Goal: Task Accomplishment & Management: Manage account settings

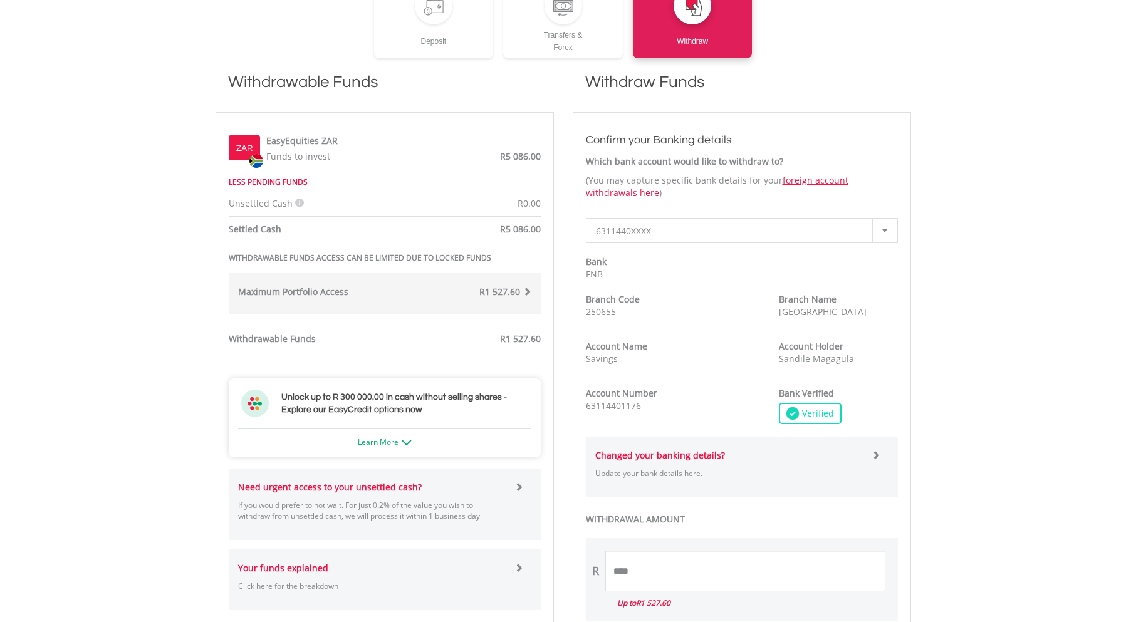
scroll to position [439, 0]
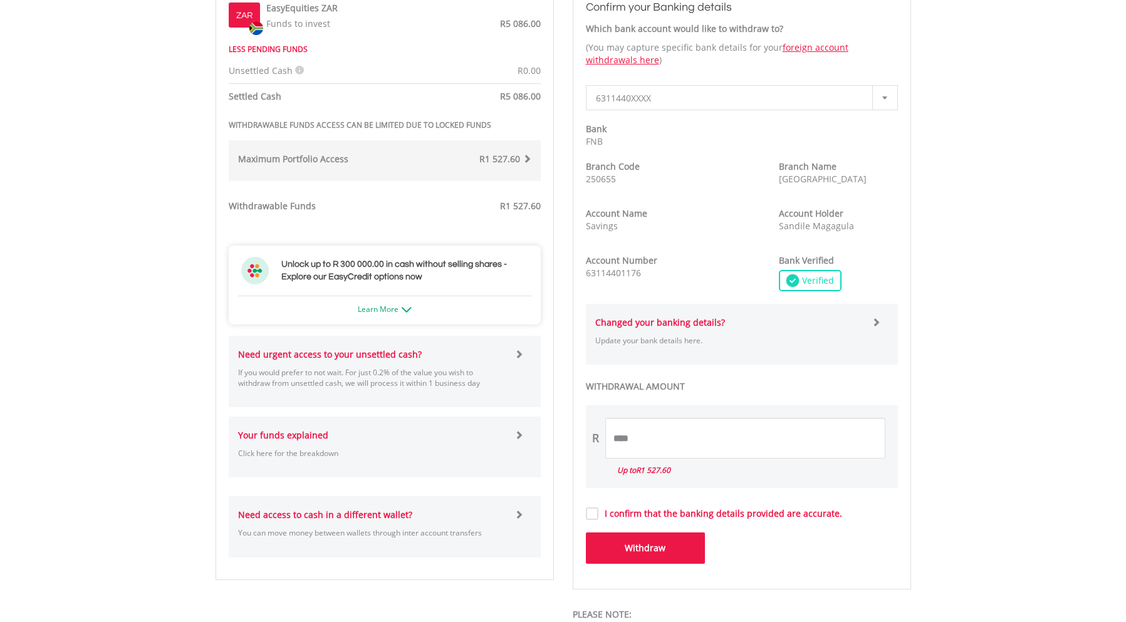
click at [516, 353] on span at bounding box center [518, 354] width 9 height 9
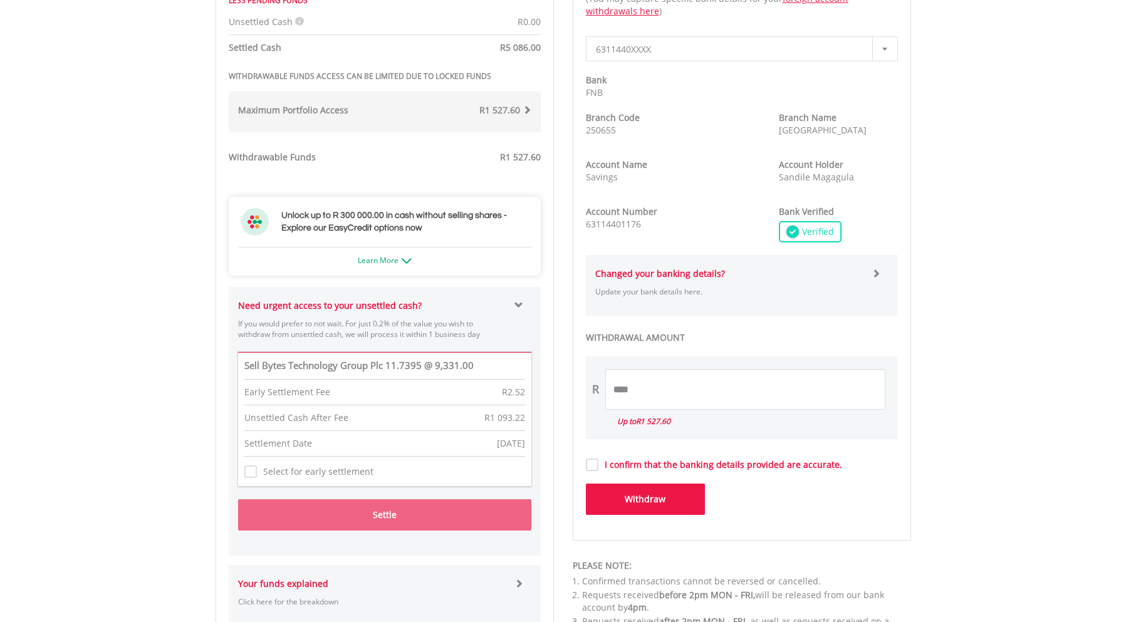
scroll to position [689, 0]
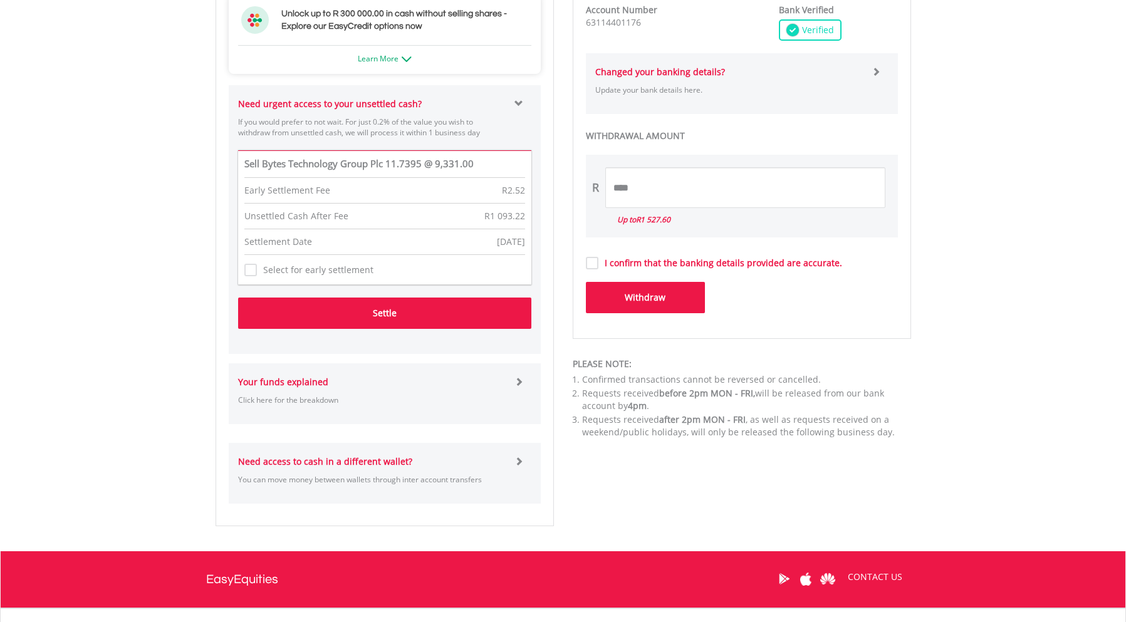
click at [419, 308] on button "Settle" at bounding box center [384, 313] width 293 height 31
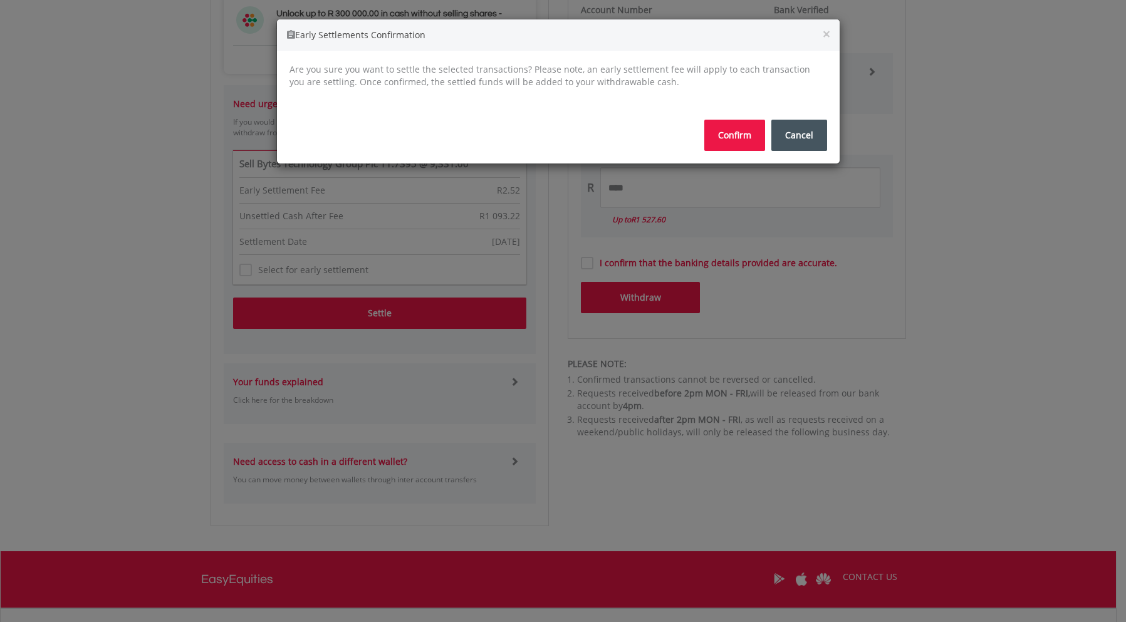
click at [739, 132] on button "Confirm" at bounding box center [734, 135] width 61 height 31
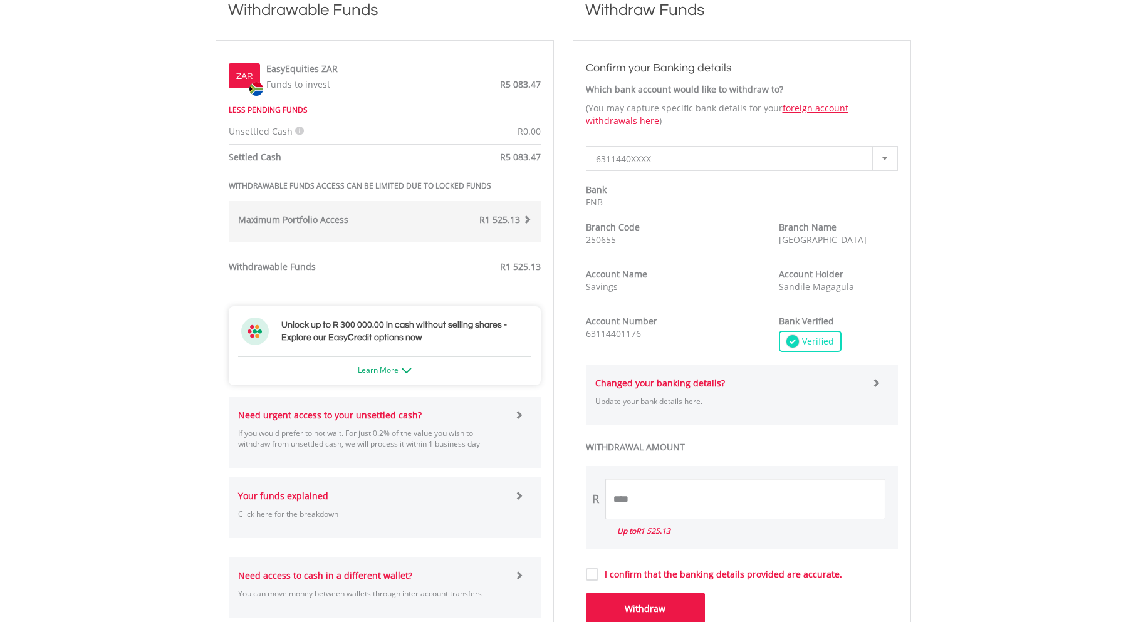
scroll to position [439, 0]
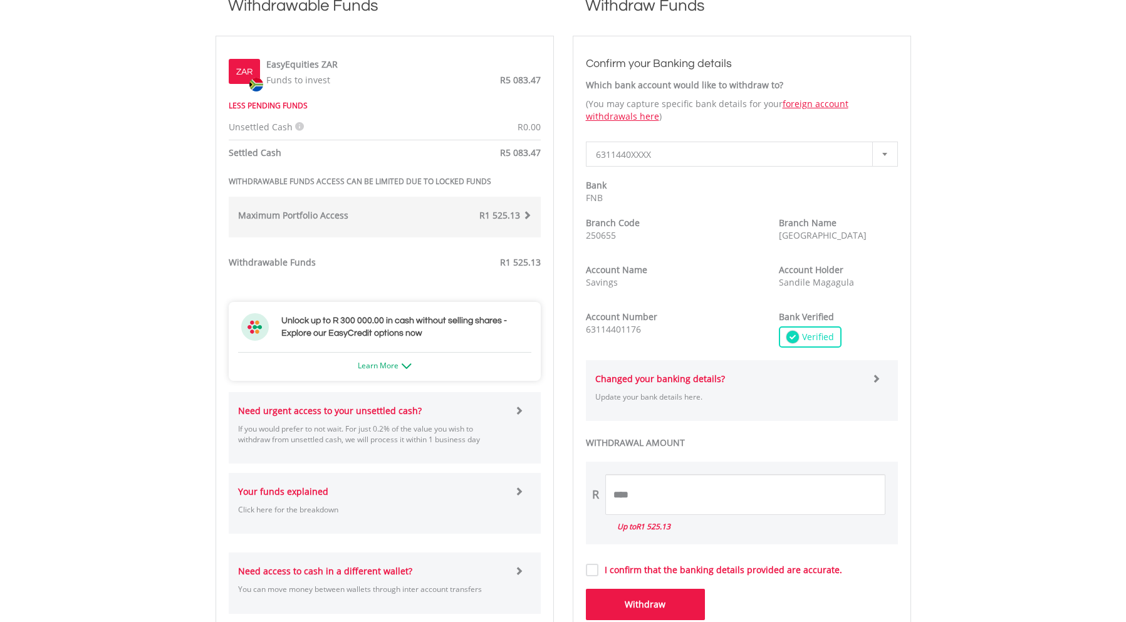
click at [526, 214] on span at bounding box center [527, 215] width 9 height 9
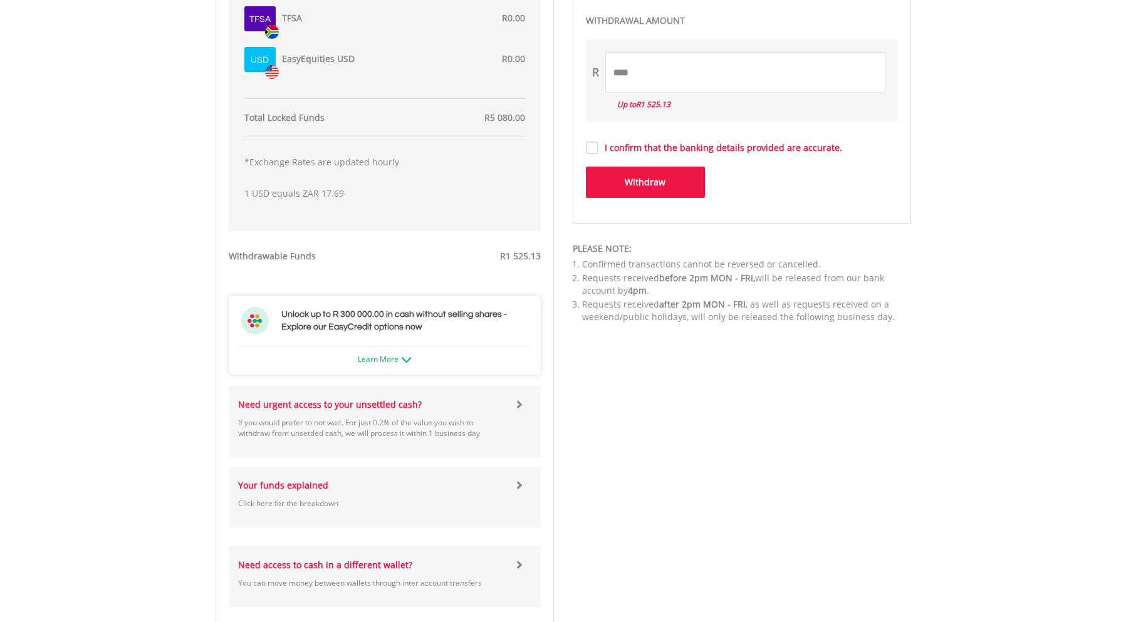
scroll to position [877, 0]
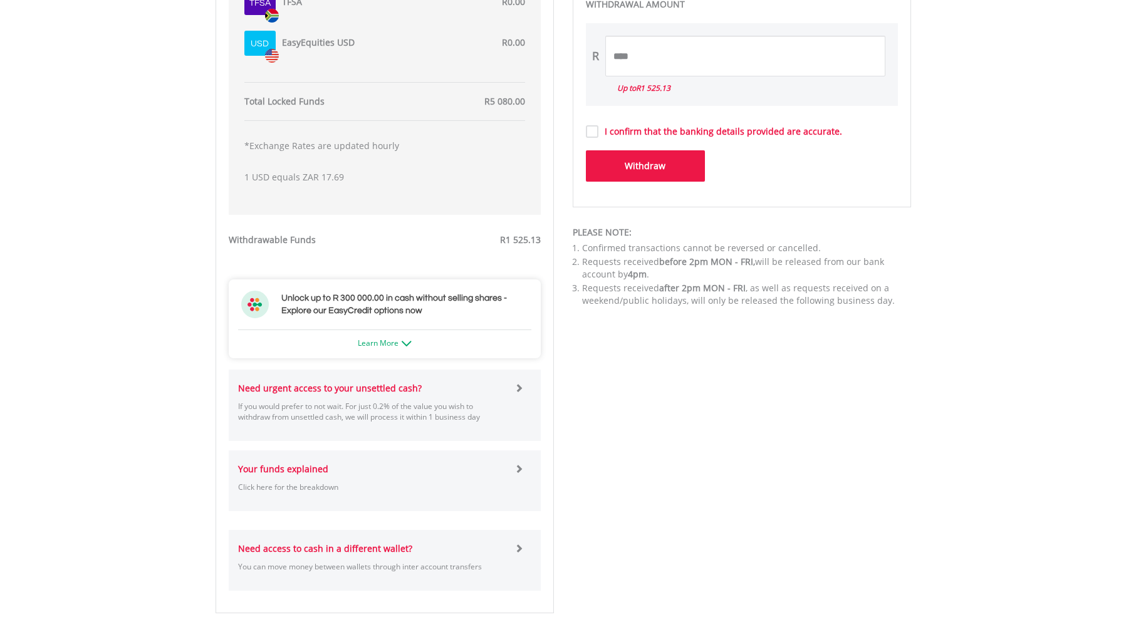
click at [516, 385] on span at bounding box center [518, 387] width 9 height 9
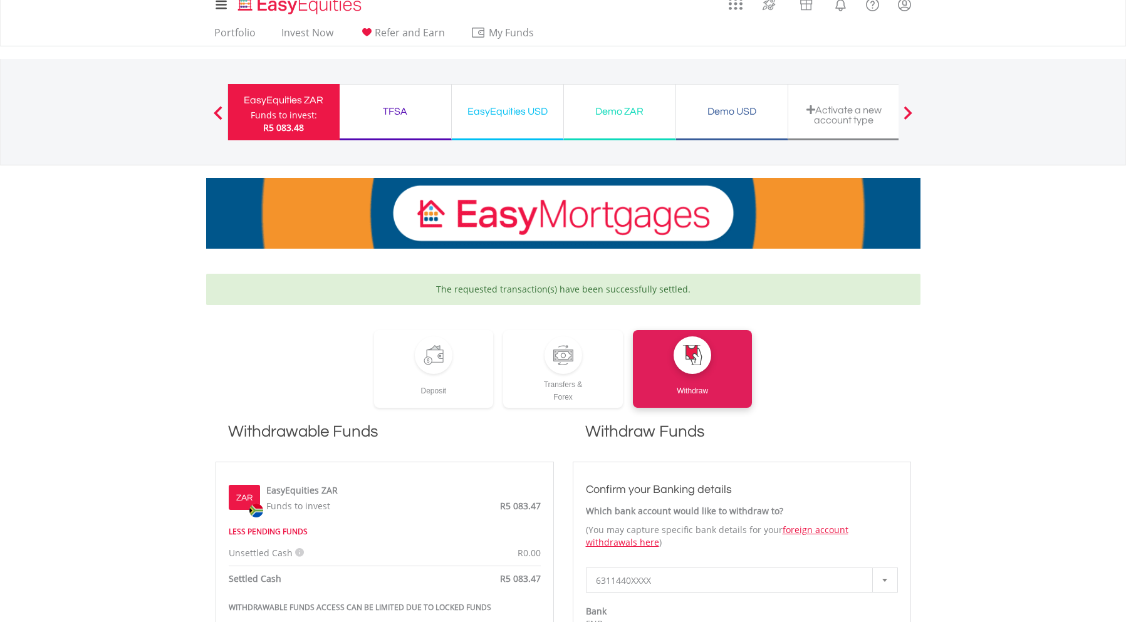
scroll to position [0, 0]
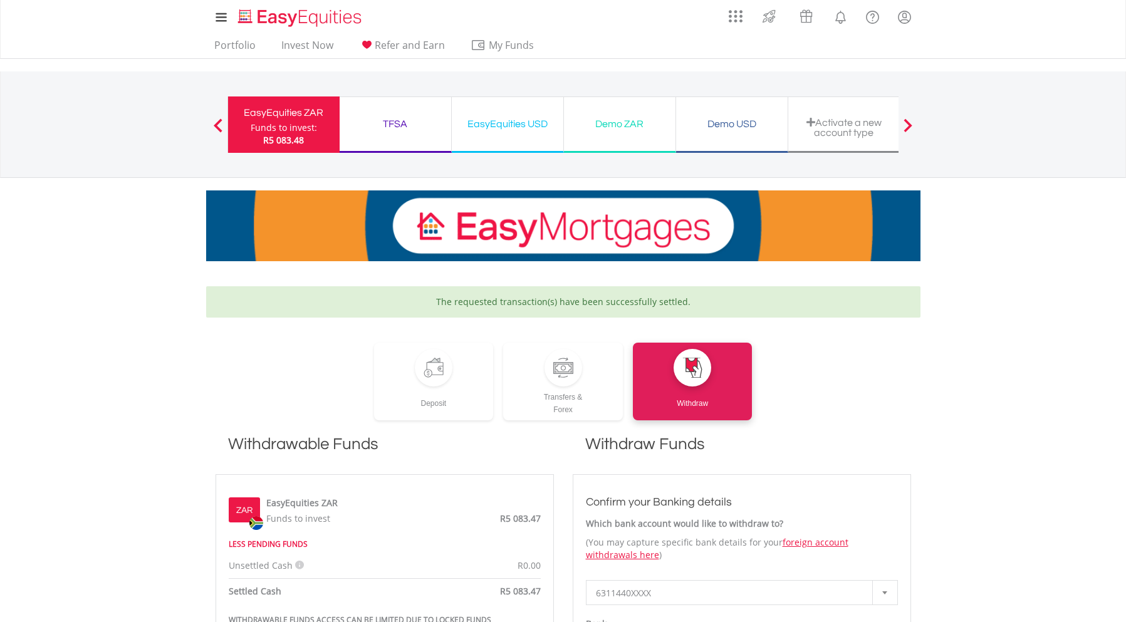
click at [289, 127] on div "Funds to invest:" at bounding box center [284, 128] width 66 height 13
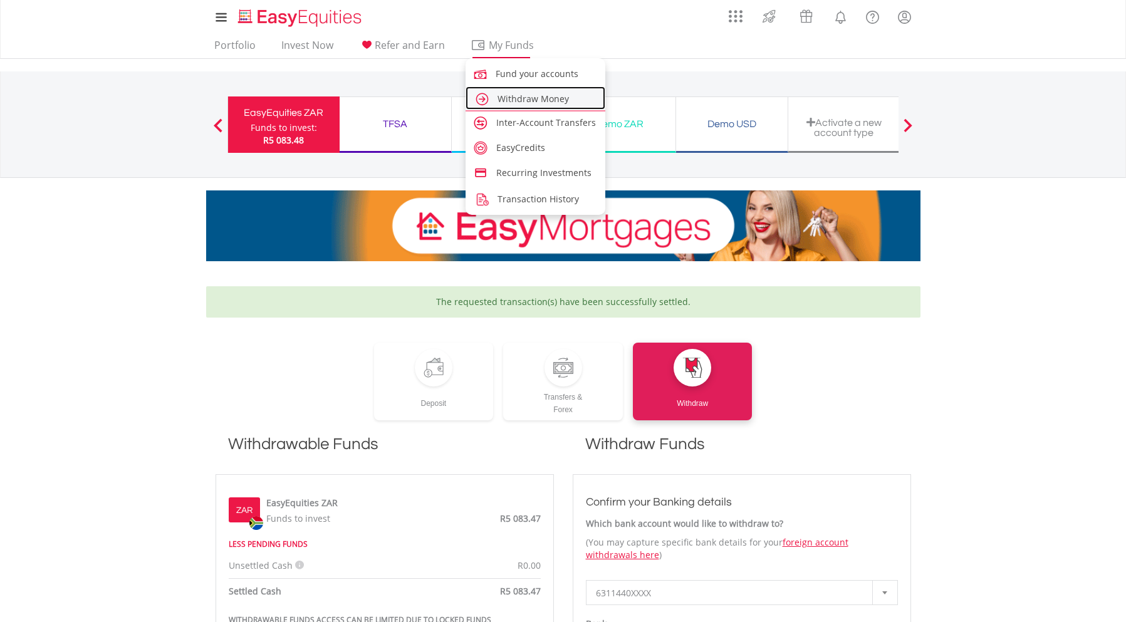
click at [523, 103] on span "Withdraw Money" at bounding box center [532, 99] width 71 height 12
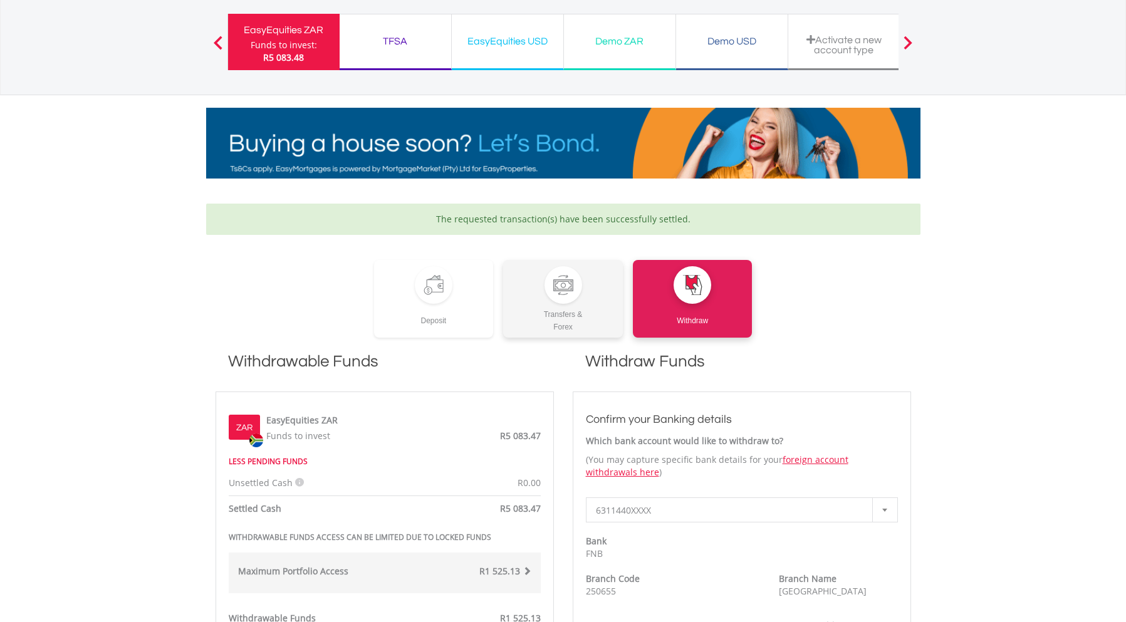
scroll to position [313, 0]
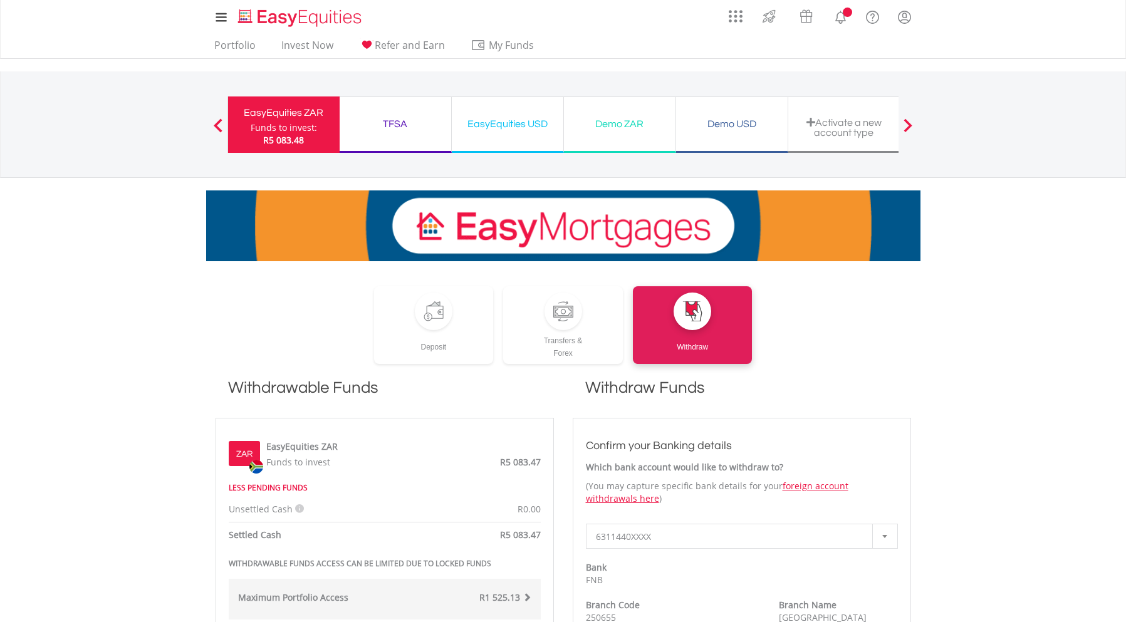
scroll to position [313, 0]
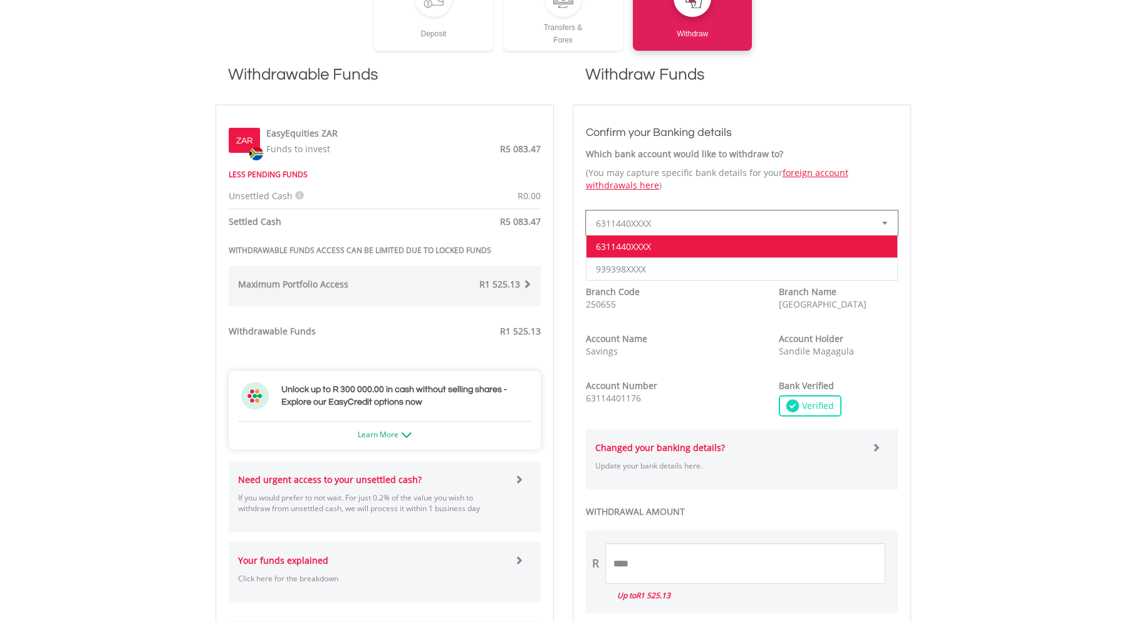
click at [880, 224] on div at bounding box center [884, 223] width 25 height 24
click at [880, 223] on div at bounding box center [884, 223] width 25 height 24
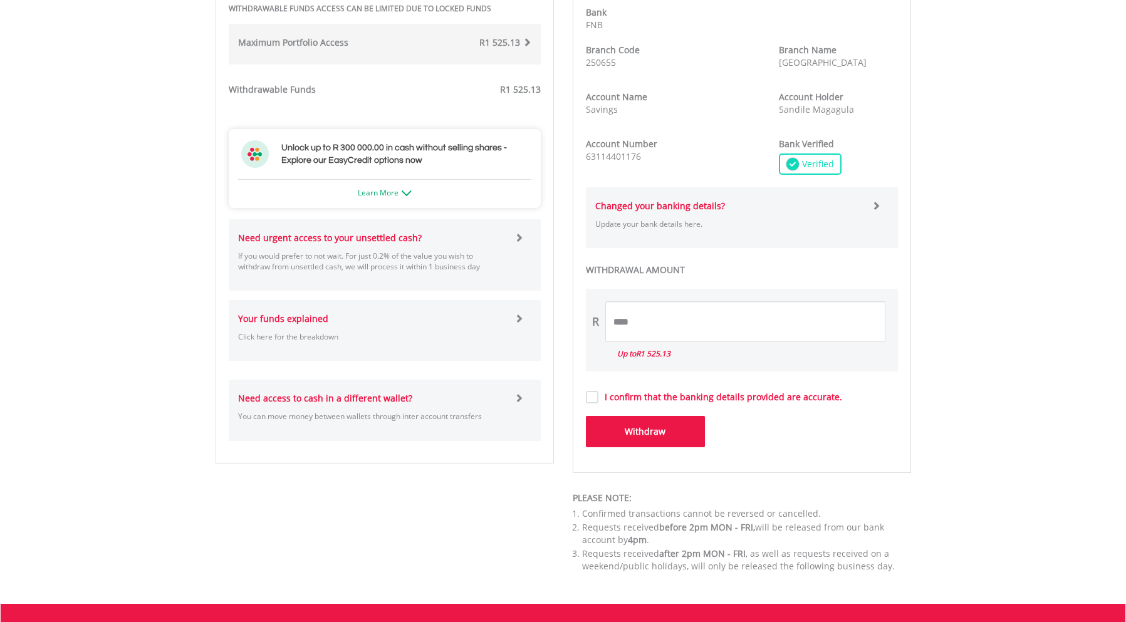
scroll to position [564, 0]
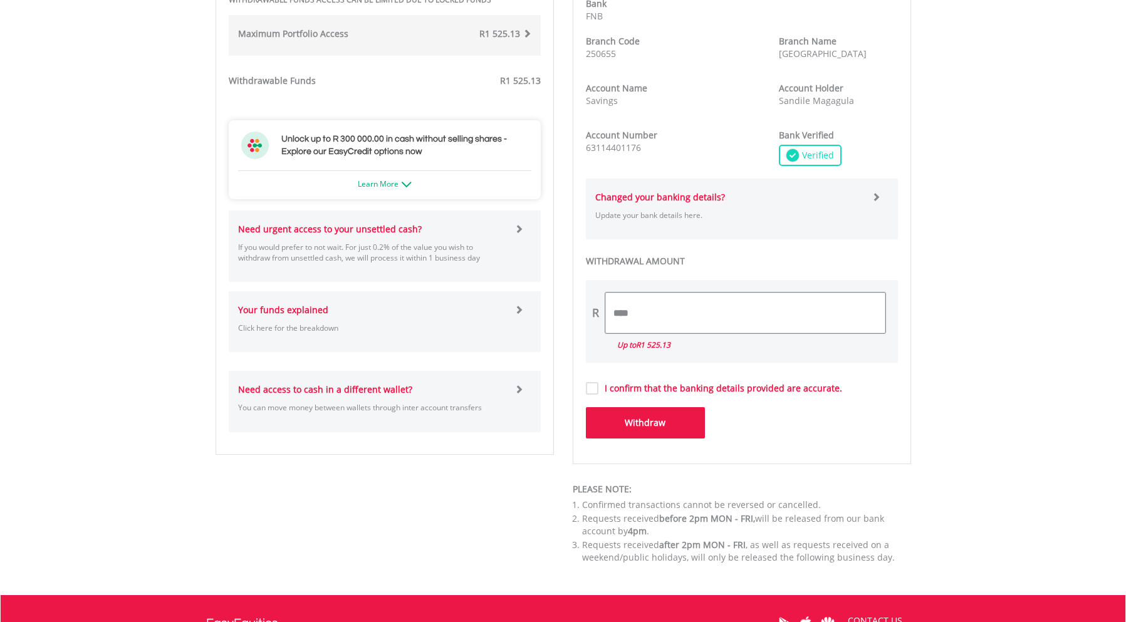
click at [663, 316] on input "****" at bounding box center [745, 313] width 280 height 41
type input "****"
click at [598, 391] on label "I confirm that the banking details provided are accurate." at bounding box center [720, 388] width 244 height 13
click at [670, 429] on button "Withdraw" at bounding box center [645, 422] width 119 height 31
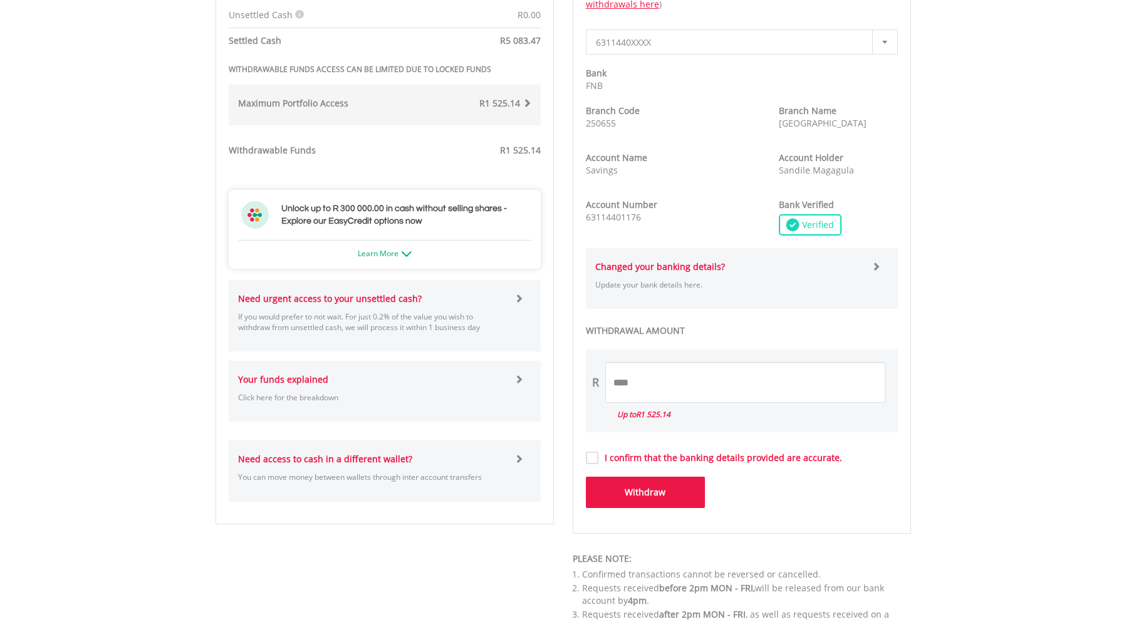
scroll to position [501, 0]
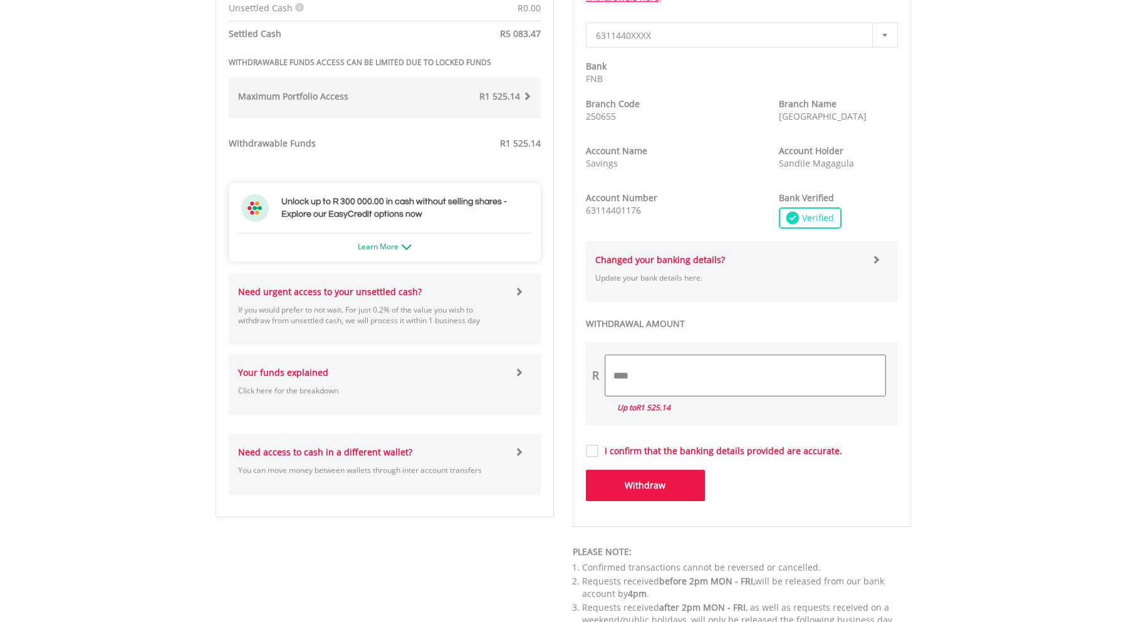
click at [660, 382] on input "****" at bounding box center [745, 375] width 280 height 41
click at [660, 382] on input "********" at bounding box center [745, 375] width 280 height 41
type input "*"
type input "****"
click at [669, 487] on button "Withdraw" at bounding box center [645, 485] width 119 height 31
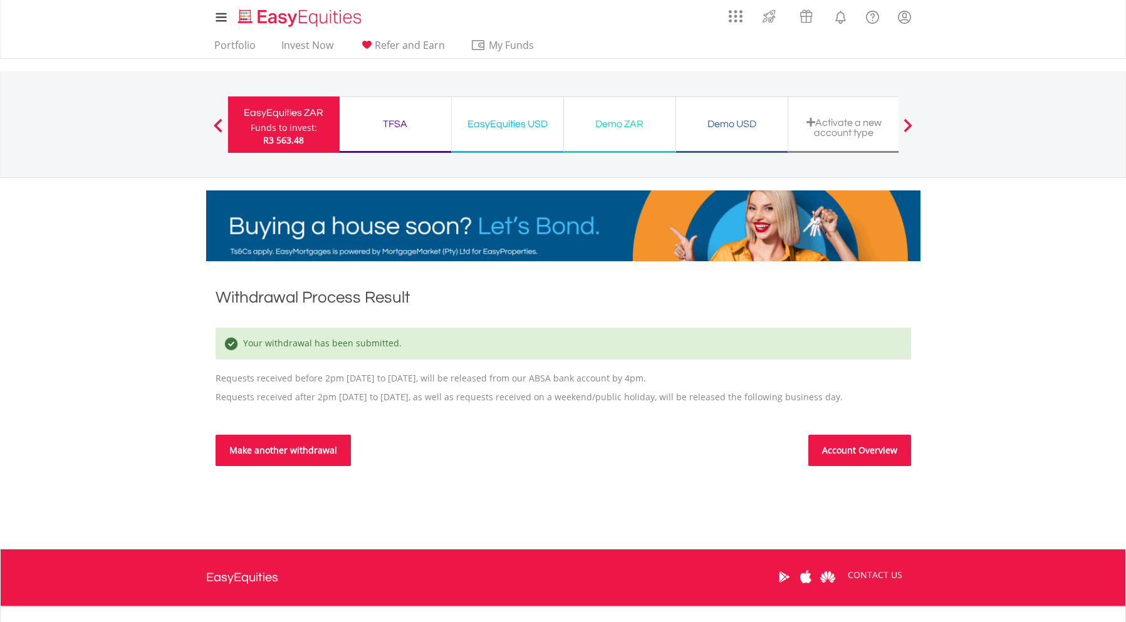
click at [277, 452] on link "Make another withdrawal" at bounding box center [283, 450] width 135 height 31
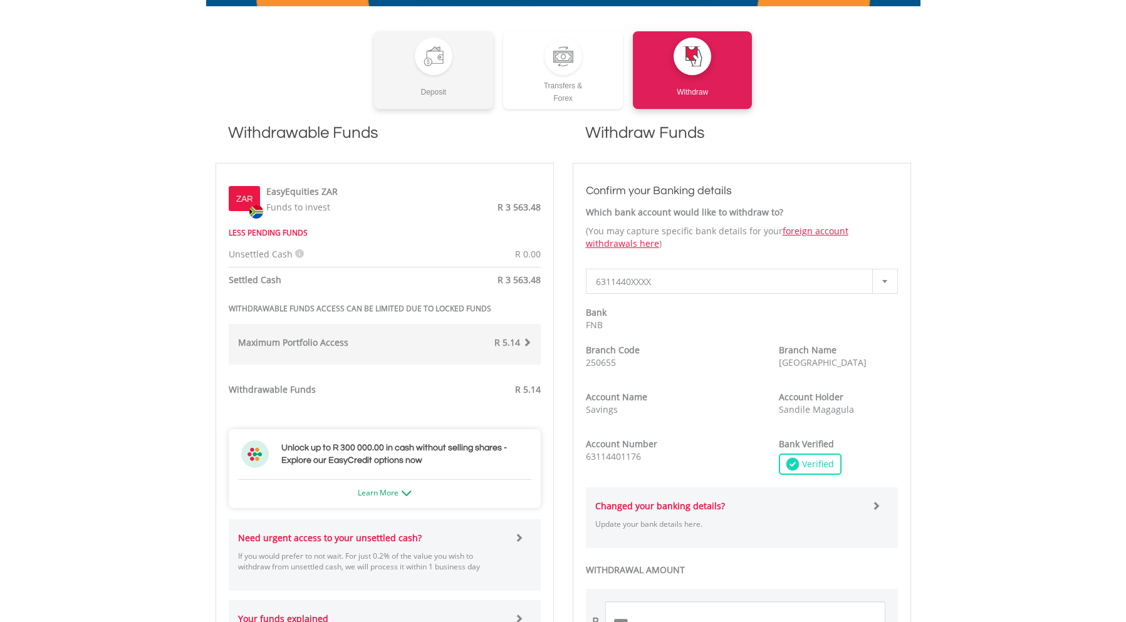
scroll to position [125, 0]
